Goal: Navigation & Orientation: Find specific page/section

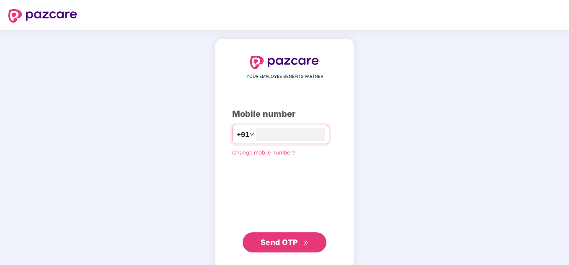
type input "**********"
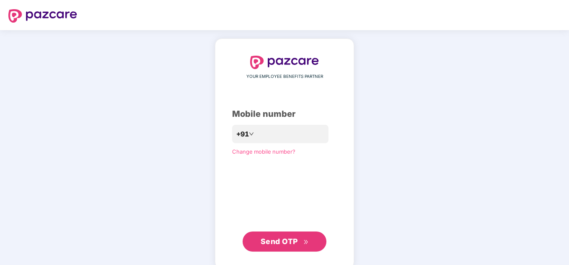
click at [295, 238] on span "Send OTP" at bounding box center [278, 241] width 37 height 9
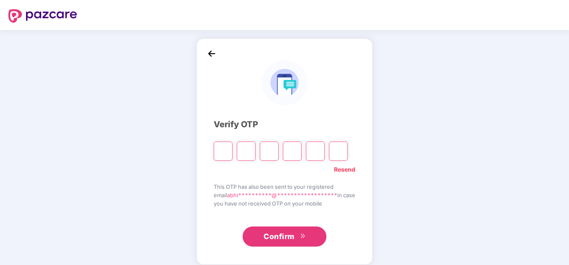
type input "*"
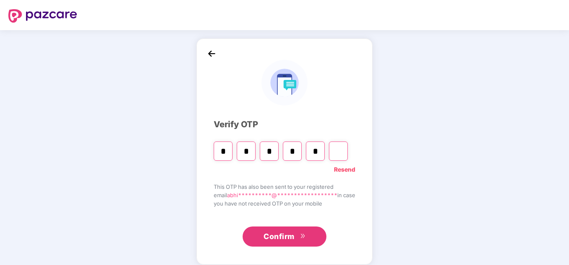
type input "*"
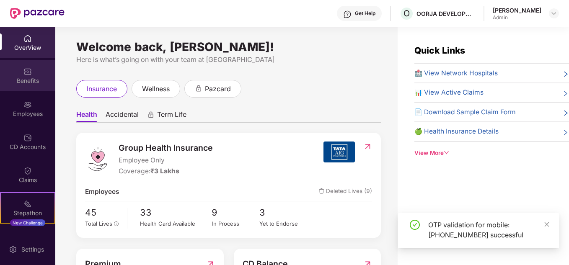
click at [28, 75] on img at bounding box center [27, 71] width 8 height 8
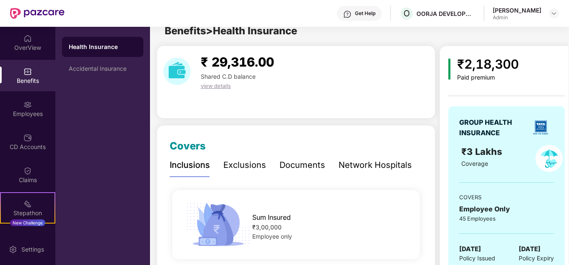
scroll to position [10, 0]
